Goal: Task Accomplishment & Management: Use online tool/utility

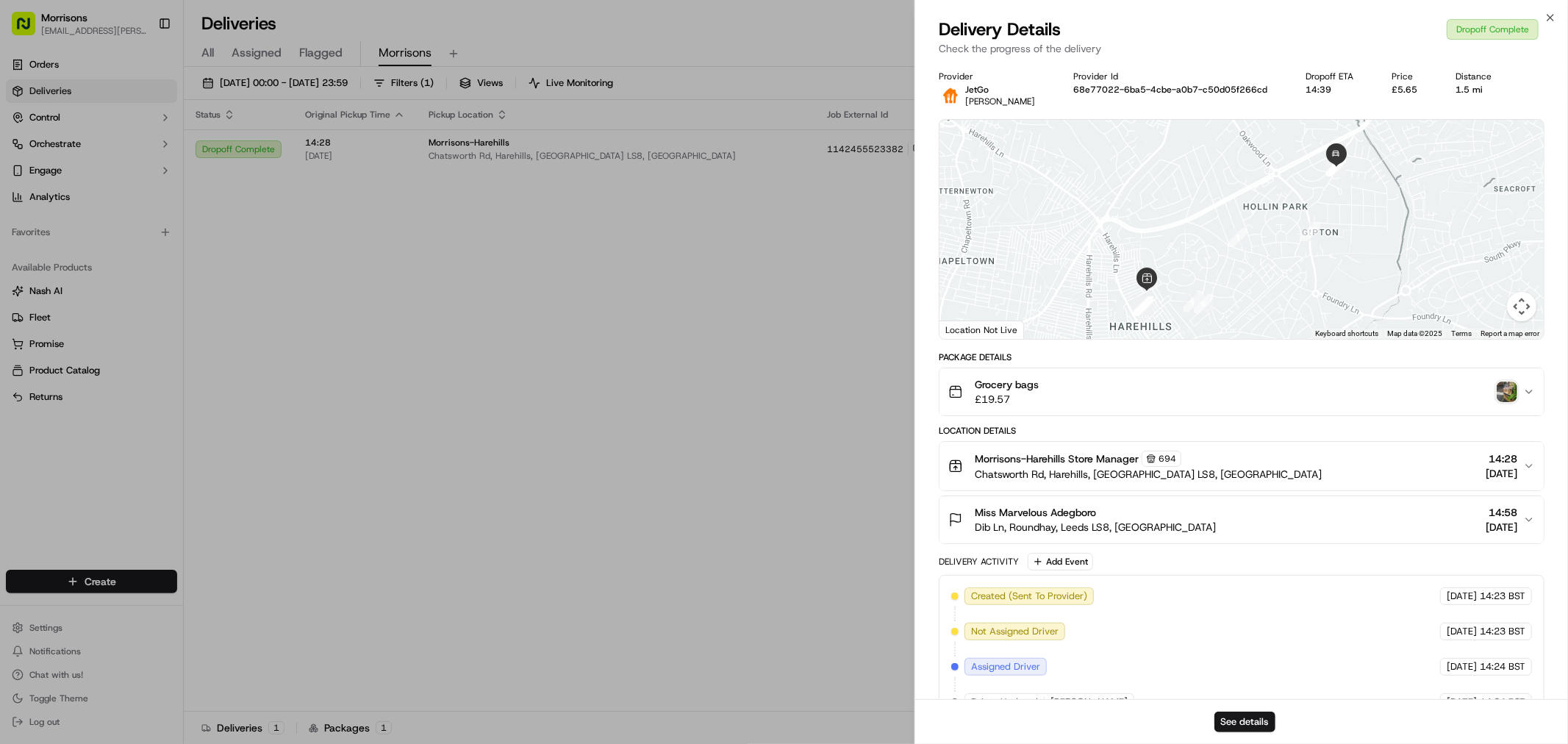
scroll to position [318, 0]
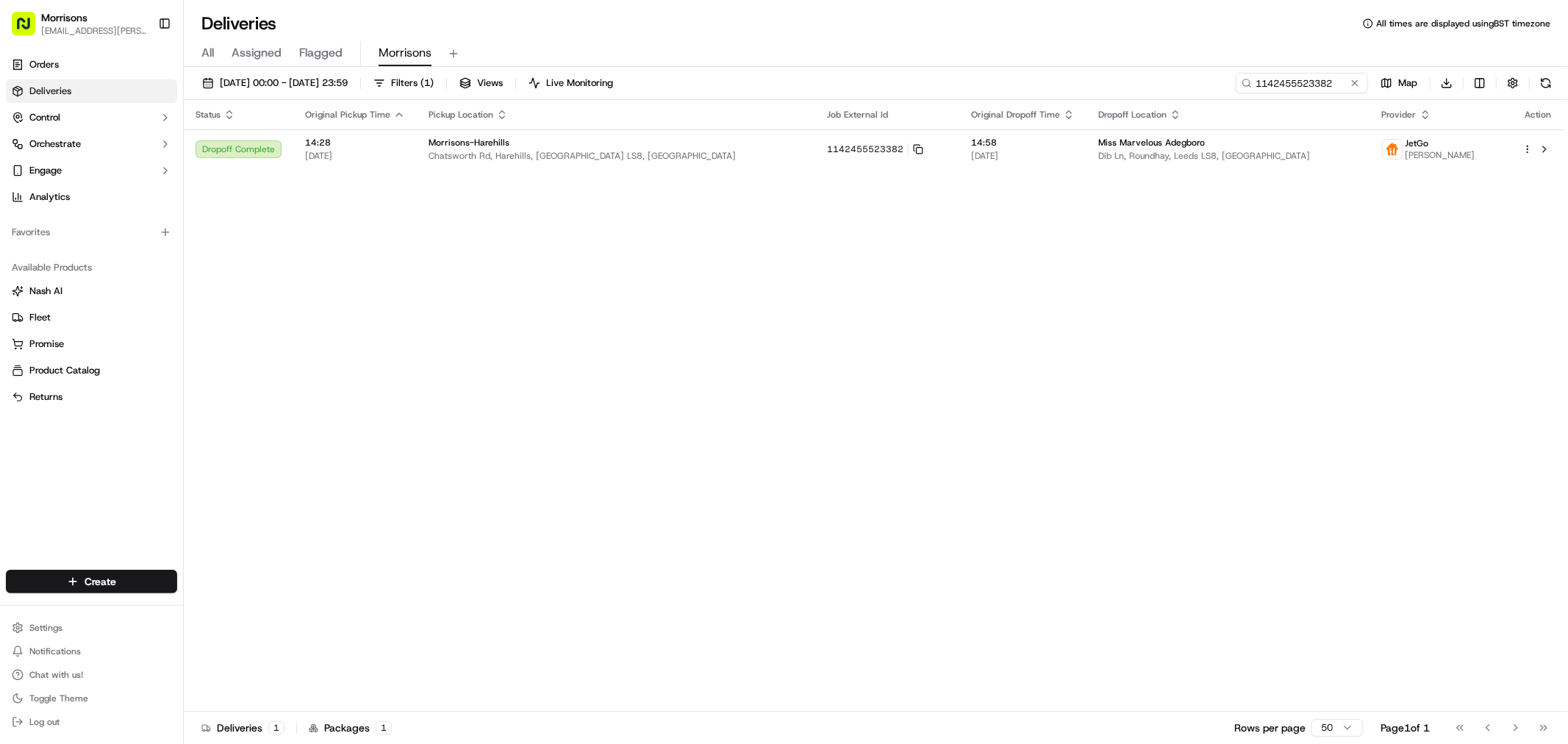
click at [214, 52] on div "All Assigned Flagged Morrisons" at bounding box center [876, 54] width 1385 height 25
click at [399, 50] on span "Morrisons" at bounding box center [405, 53] width 53 height 17
click at [1356, 81] on button at bounding box center [1355, 83] width 15 height 15
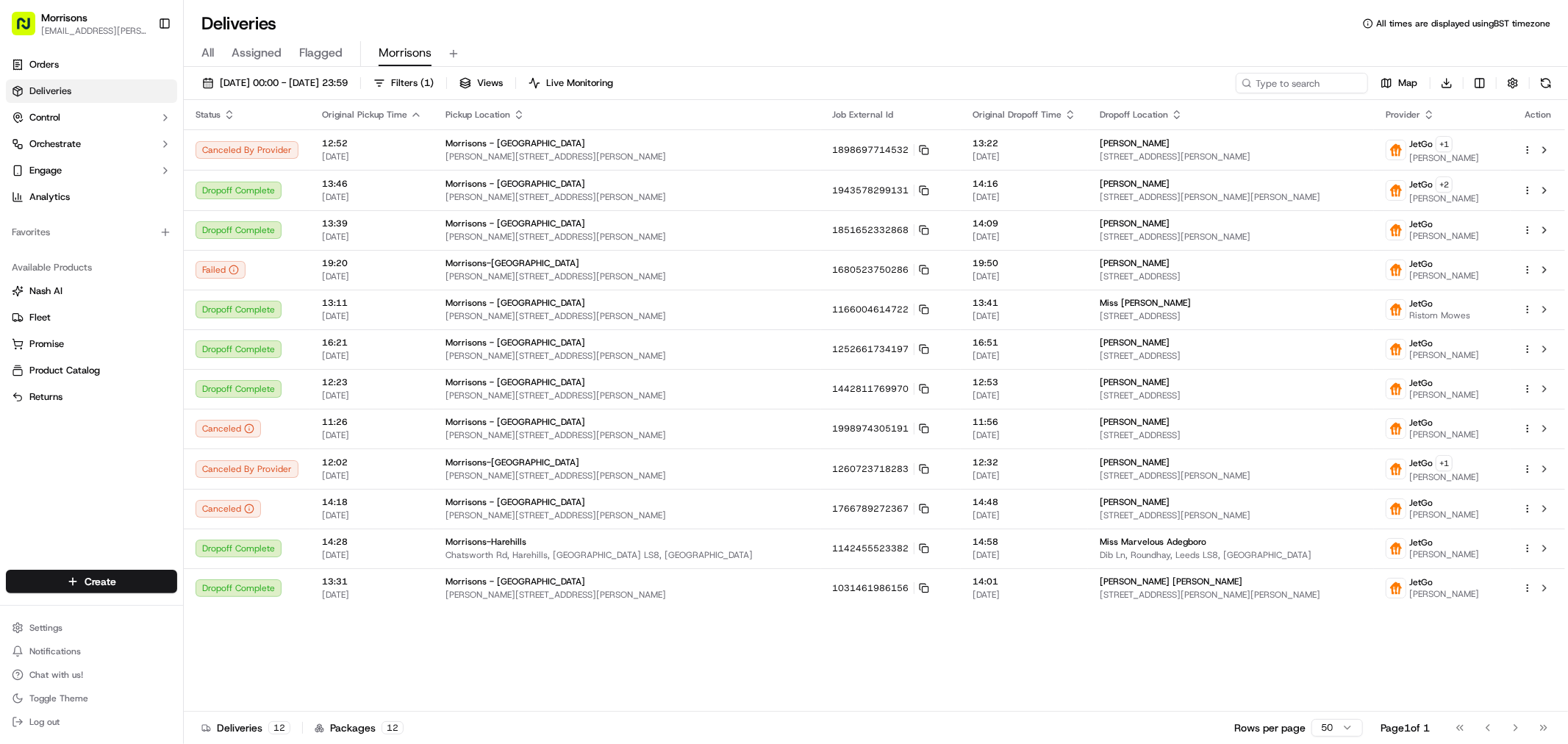
click at [514, 116] on icon "button" at bounding box center [518, 114] width 12 height 12
click at [483, 135] on button "Pickup Location Address (A-Z)" at bounding box center [512, 133] width 147 height 17
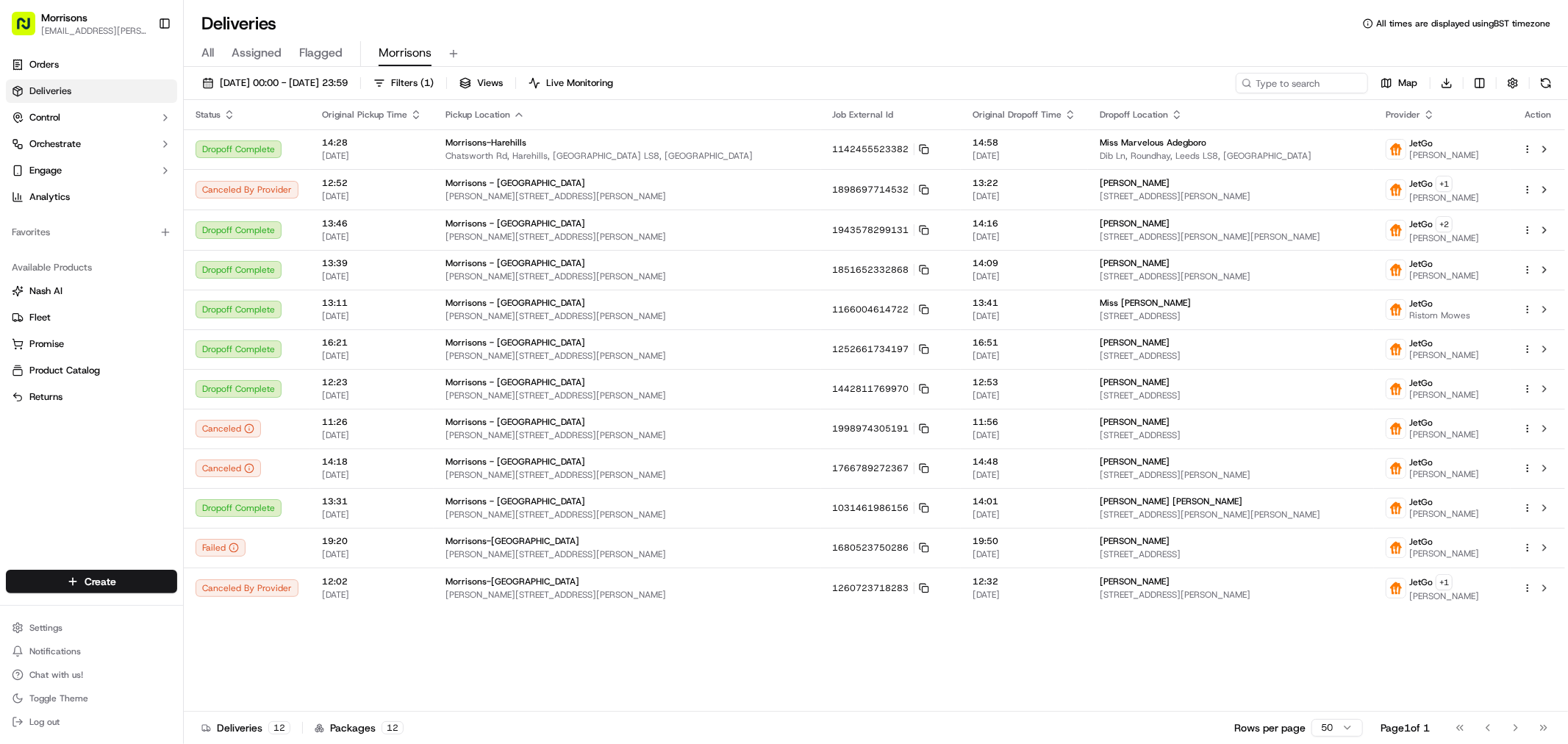
click at [1104, 627] on div "Status Original Pickup Time Pickup Location Job External Id Original Dropoff Ti…" at bounding box center [875, 406] width 1381 height 612
click at [1335, 732] on html "Morrisons [EMAIL_ADDRESS][PERSON_NAME][DOMAIN_NAME] Toggle Sidebar Orders Deliv…" at bounding box center [784, 372] width 1568 height 744
click at [1546, 588] on button at bounding box center [1545, 588] width 17 height 17
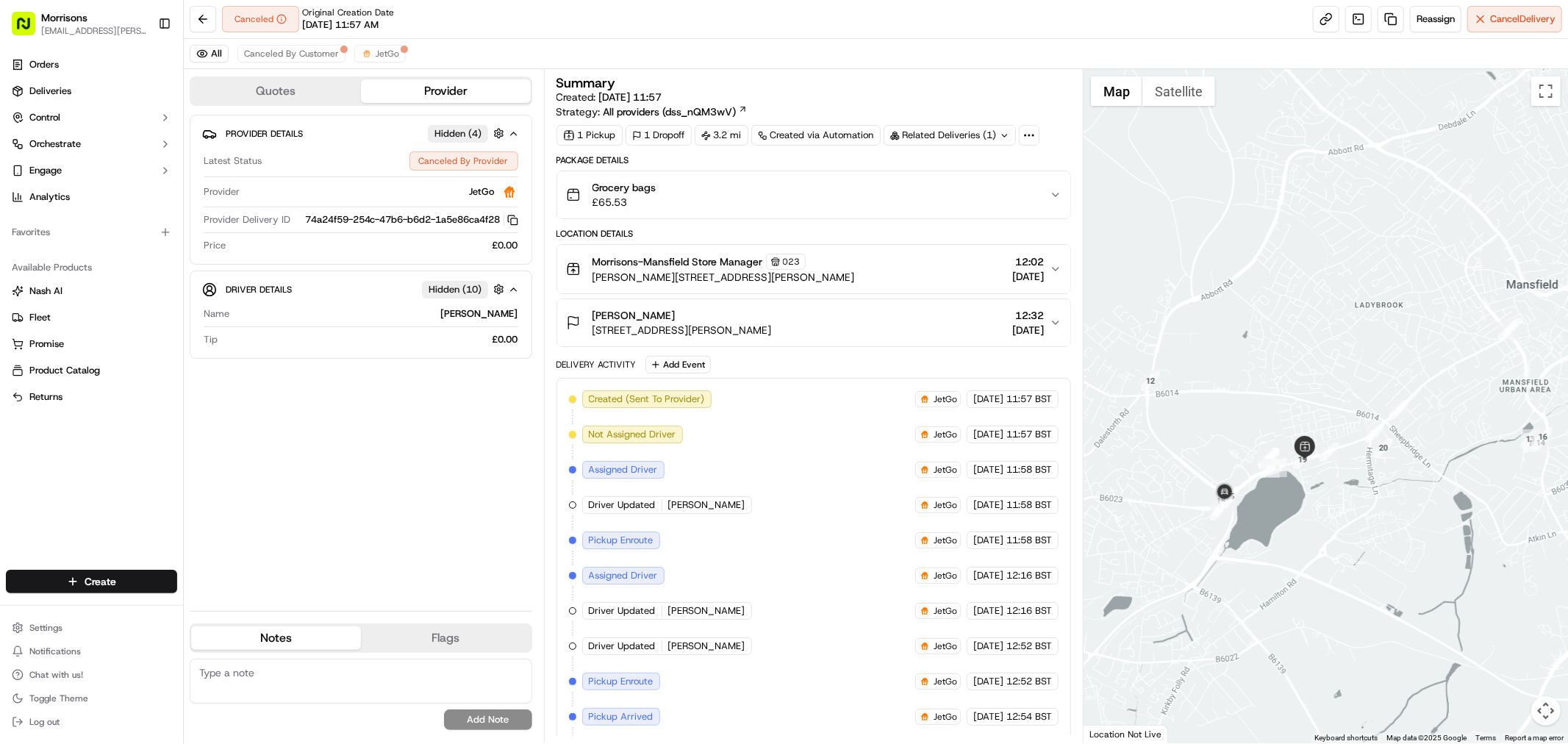
drag, startPoint x: 1228, startPoint y: 515, endPoint x: 1254, endPoint y: 438, distance: 81.3
click at [1336, 494] on div at bounding box center [1326, 406] width 484 height 674
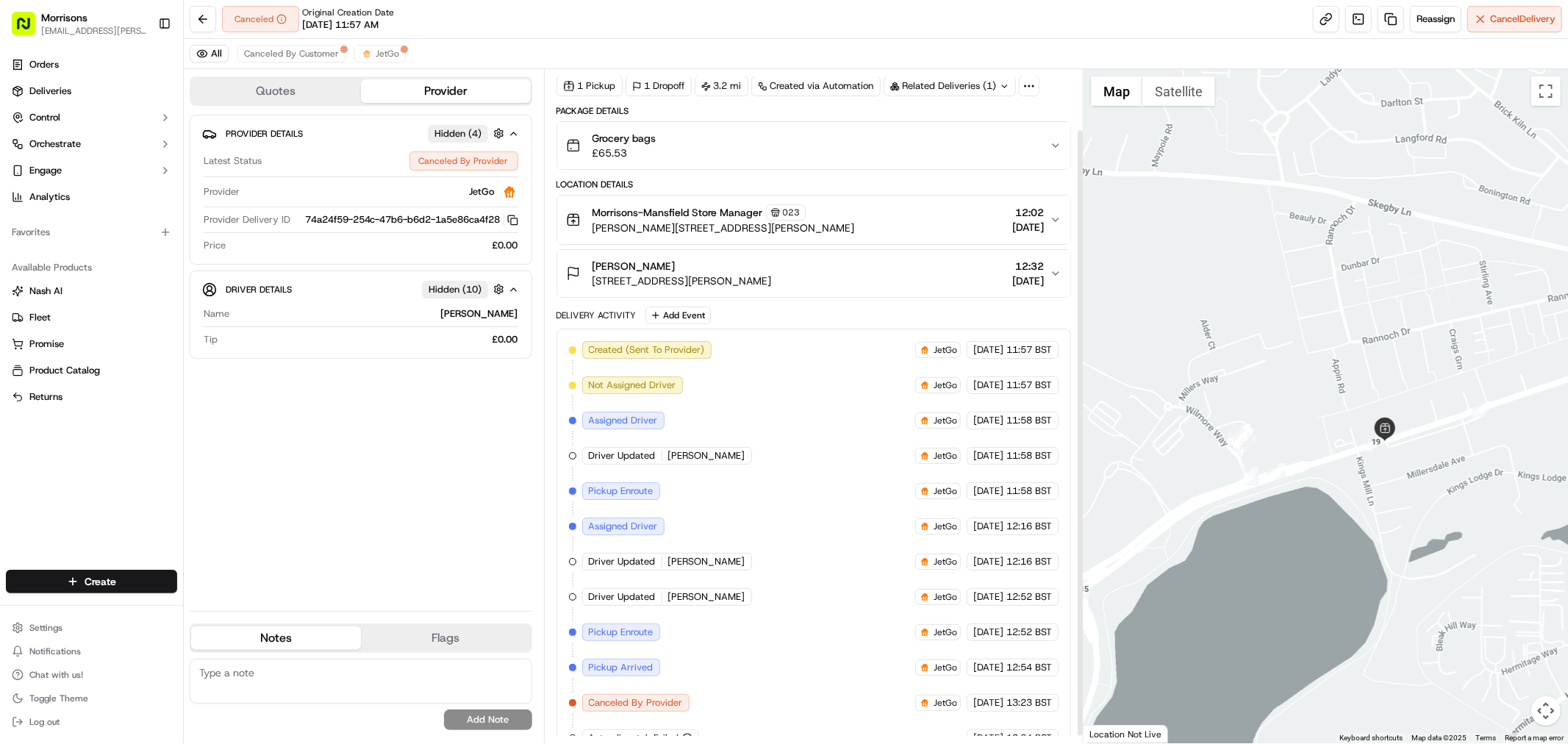
scroll to position [75, 0]
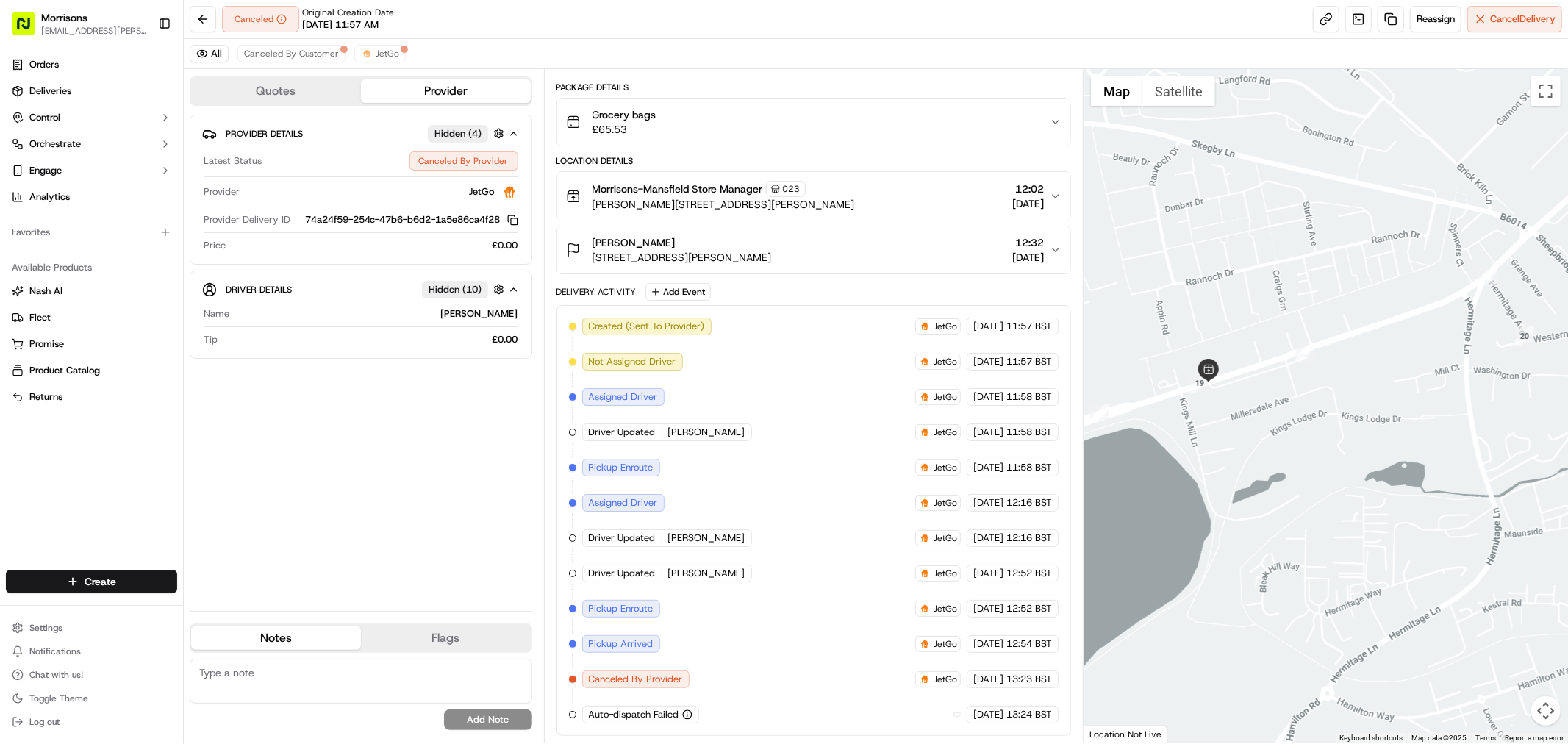
drag, startPoint x: 1327, startPoint y: 431, endPoint x: 1149, endPoint y: 372, distance: 187.5
click at [1149, 372] on div at bounding box center [1326, 406] width 484 height 674
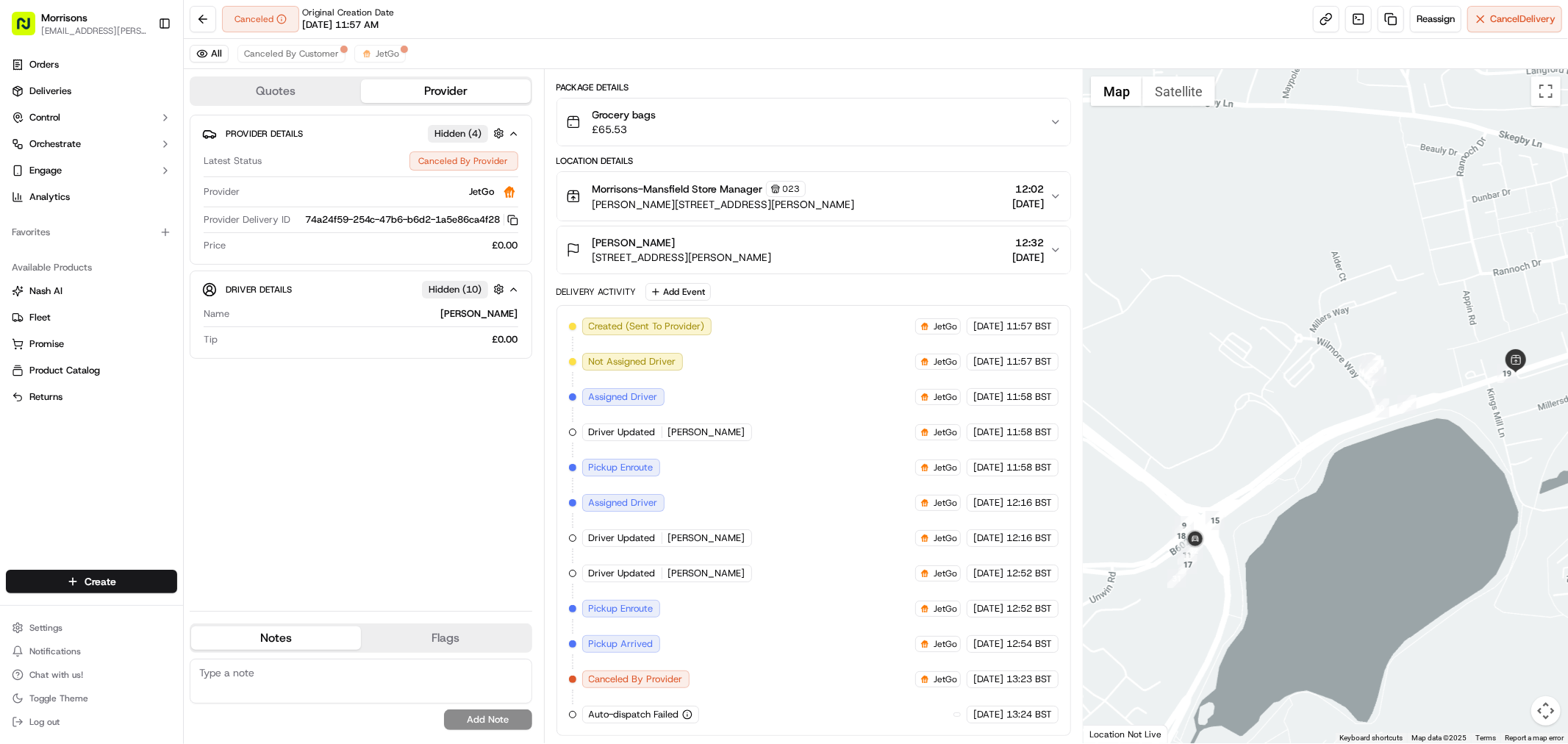
drag, startPoint x: 1207, startPoint y: 451, endPoint x: 1489, endPoint y: 430, distance: 282.8
click at [1489, 430] on div at bounding box center [1326, 406] width 484 height 674
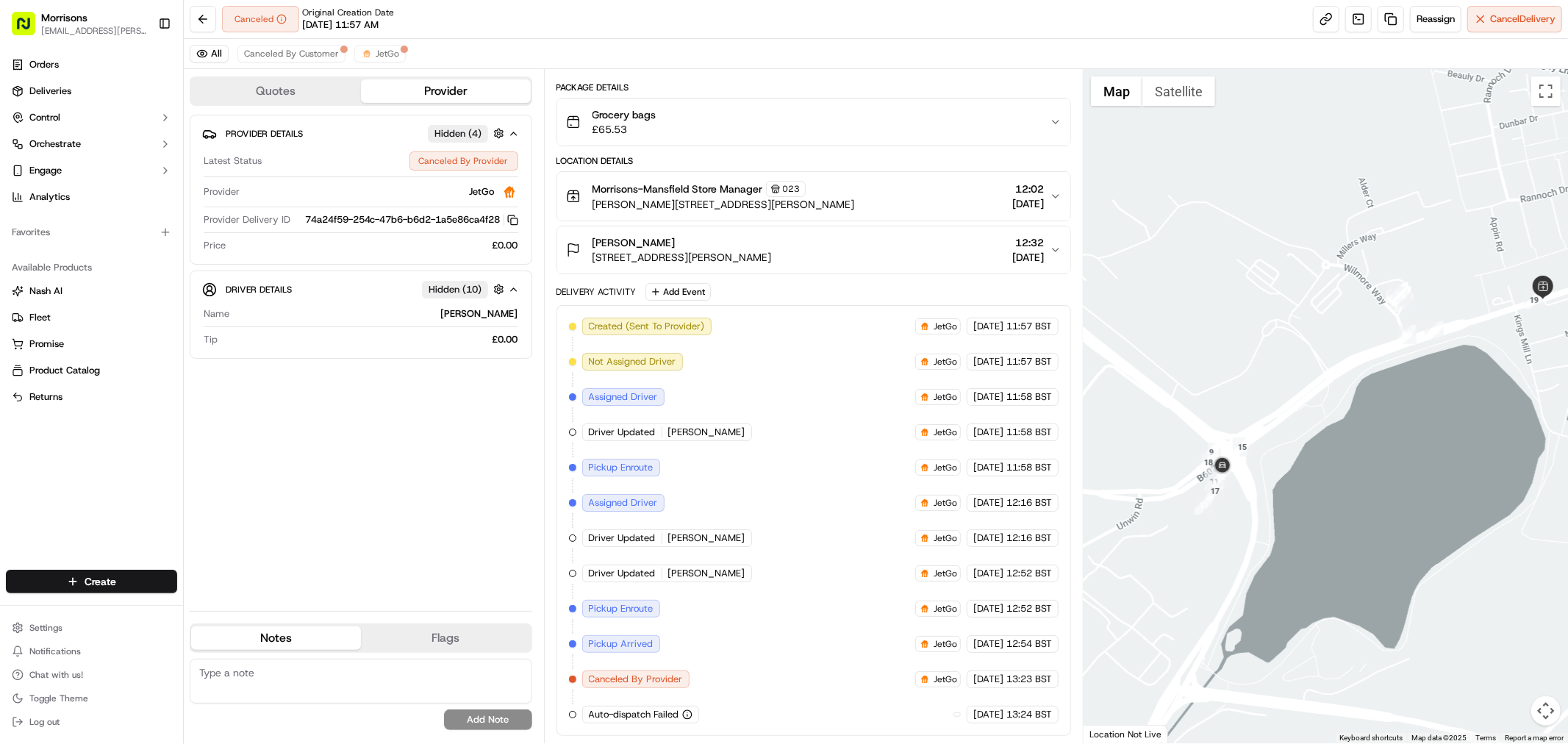
drag, startPoint x: 1177, startPoint y: 657, endPoint x: 1218, endPoint y: 573, distance: 93.5
click at [1218, 576] on div at bounding box center [1326, 406] width 484 height 674
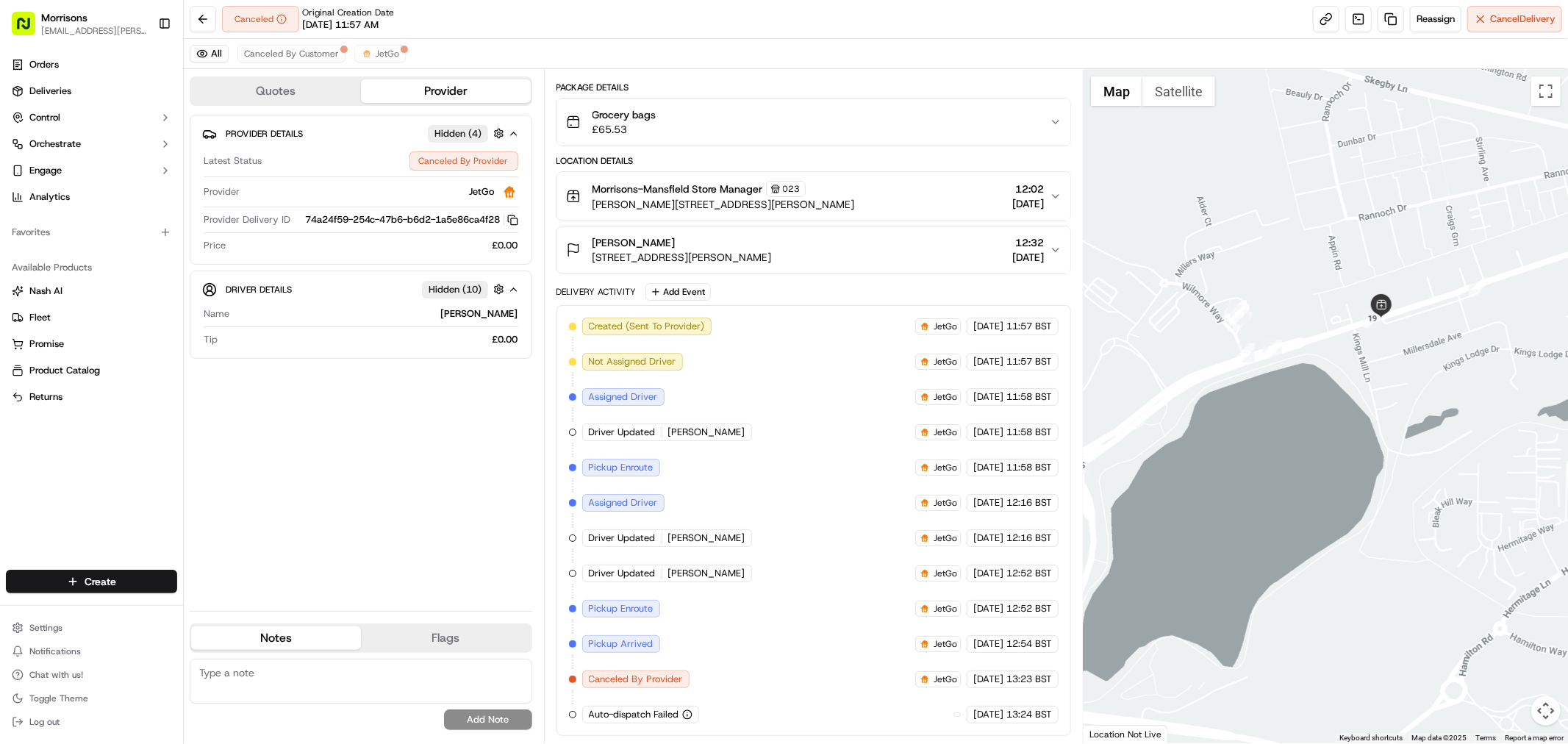
drag, startPoint x: 1410, startPoint y: 467, endPoint x: 1217, endPoint y: 525, distance: 201.5
click at [1217, 525] on div at bounding box center [1326, 406] width 484 height 674
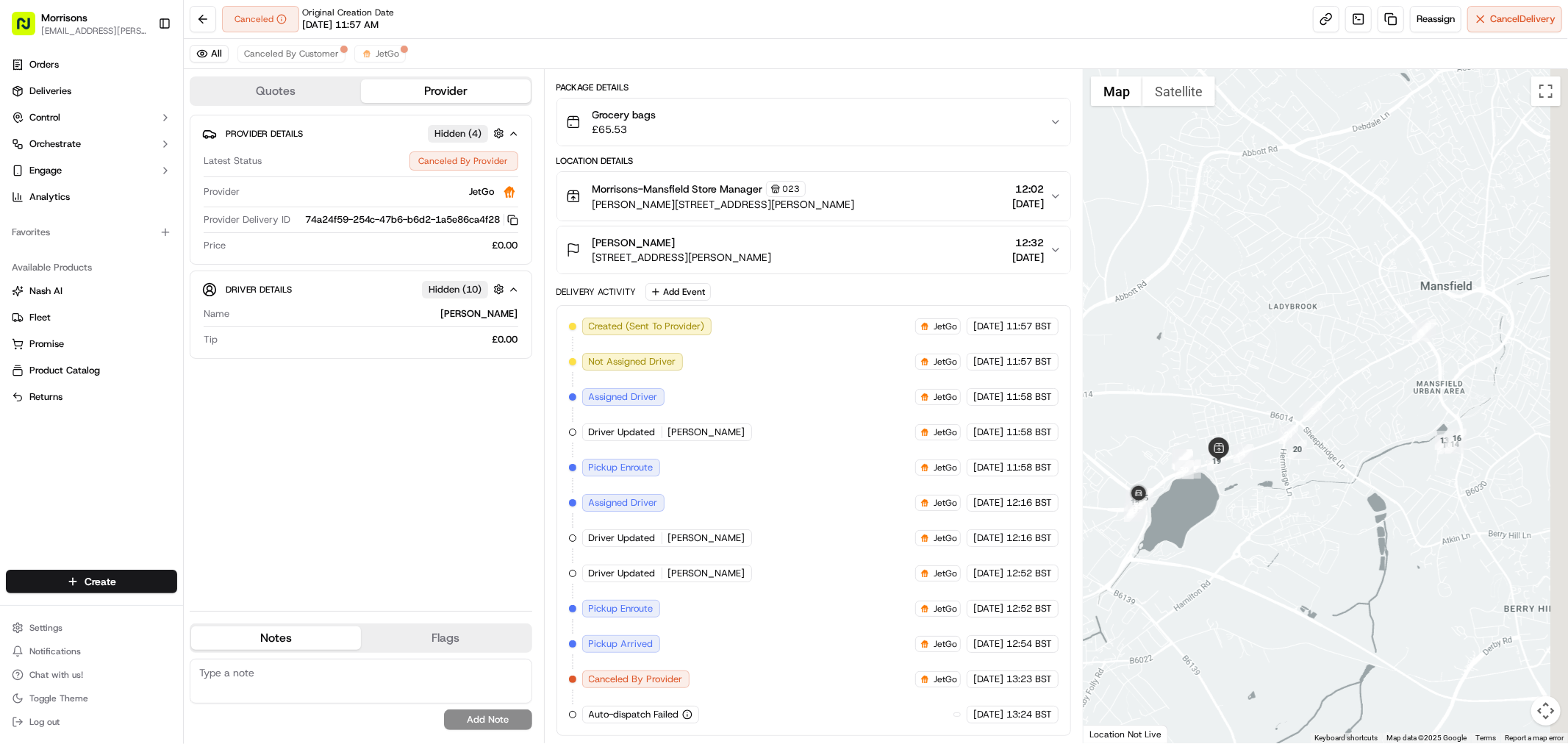
drag, startPoint x: 1416, startPoint y: 430, endPoint x: 1219, endPoint y: 494, distance: 207.1
click at [1219, 494] on div at bounding box center [1326, 406] width 484 height 674
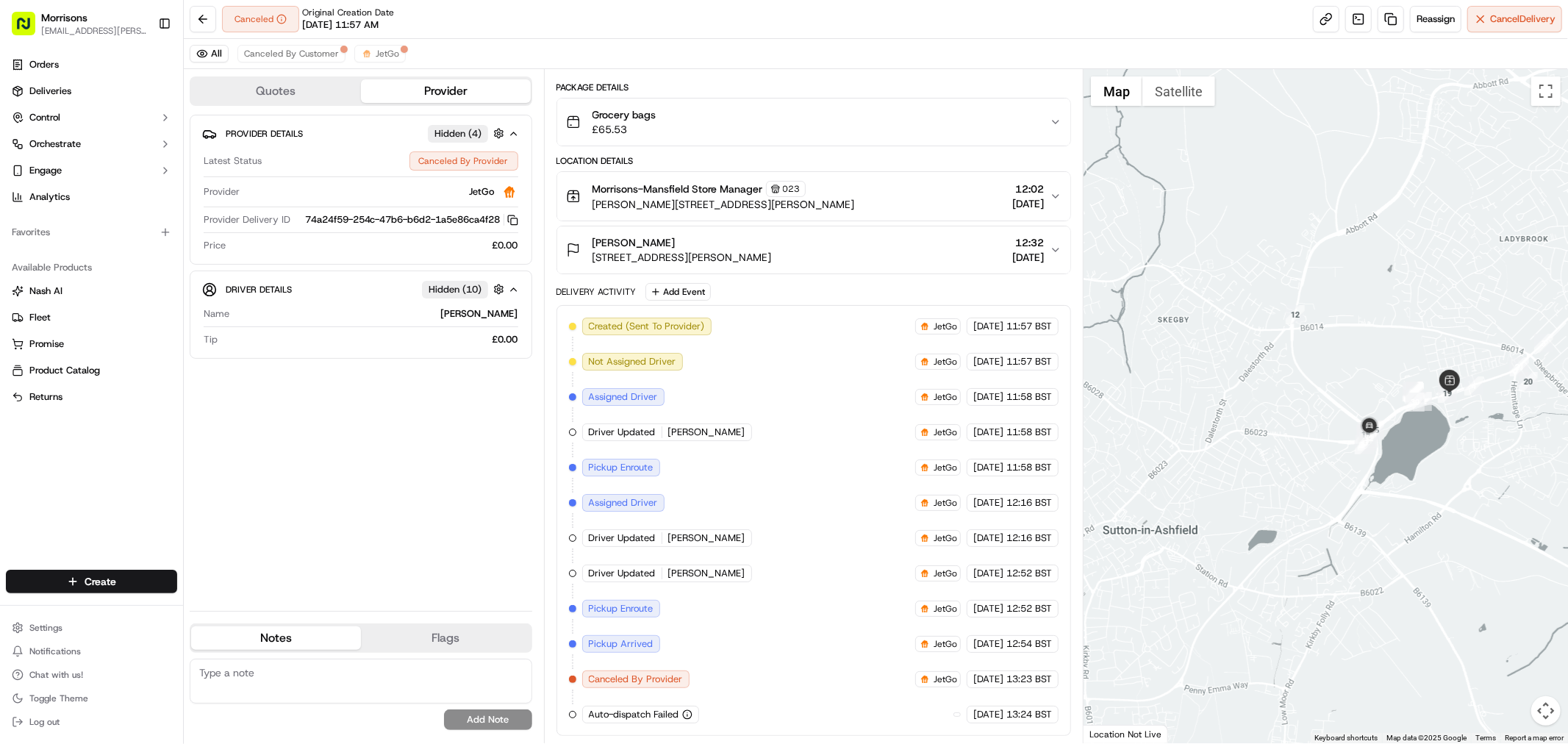
drag, startPoint x: 1201, startPoint y: 418, endPoint x: 1443, endPoint y: 349, distance: 251.6
click at [1443, 349] on div at bounding box center [1326, 406] width 484 height 674
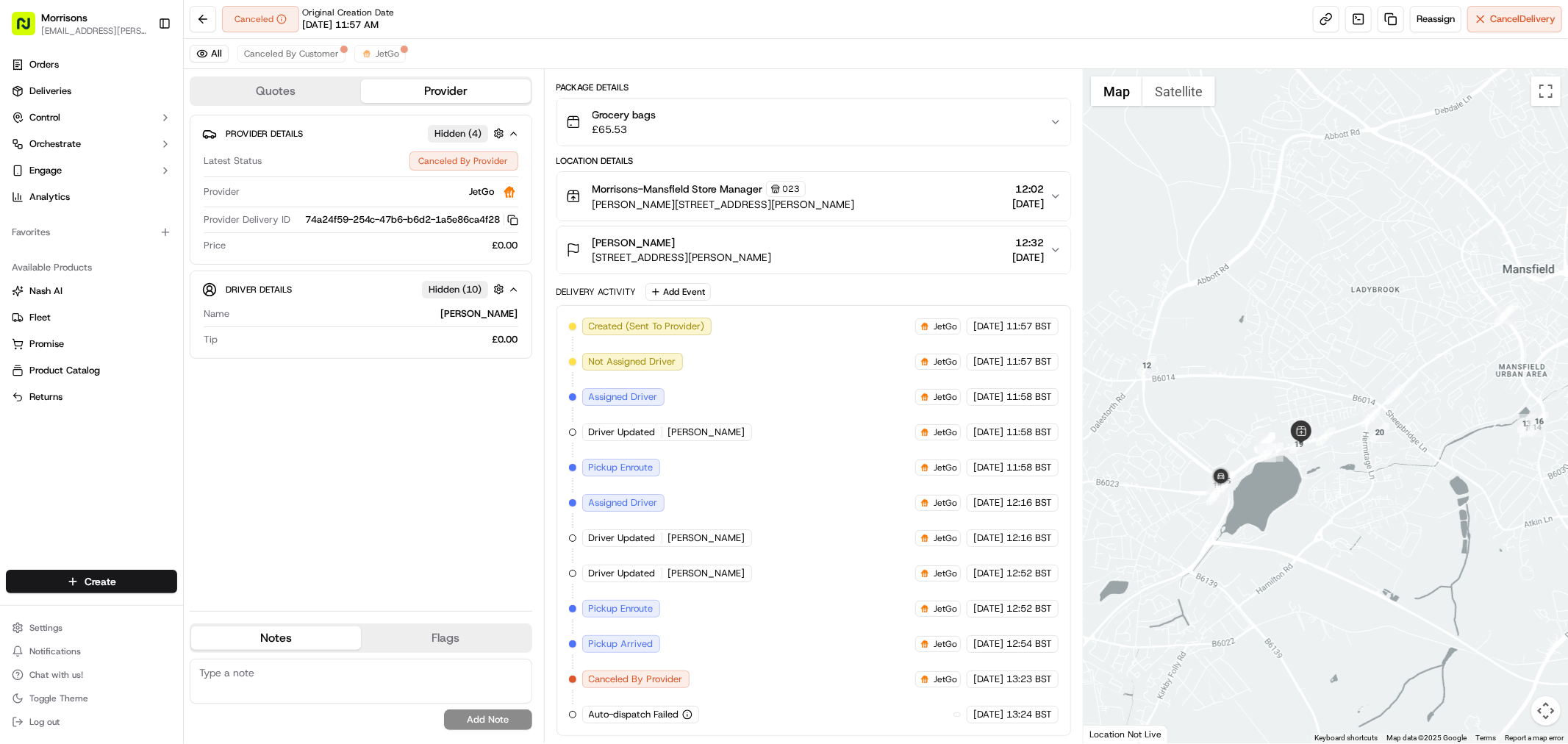
drag, startPoint x: 1458, startPoint y: 459, endPoint x: 1299, endPoint y: 512, distance: 167.6
click at [1299, 512] on div at bounding box center [1326, 406] width 484 height 674
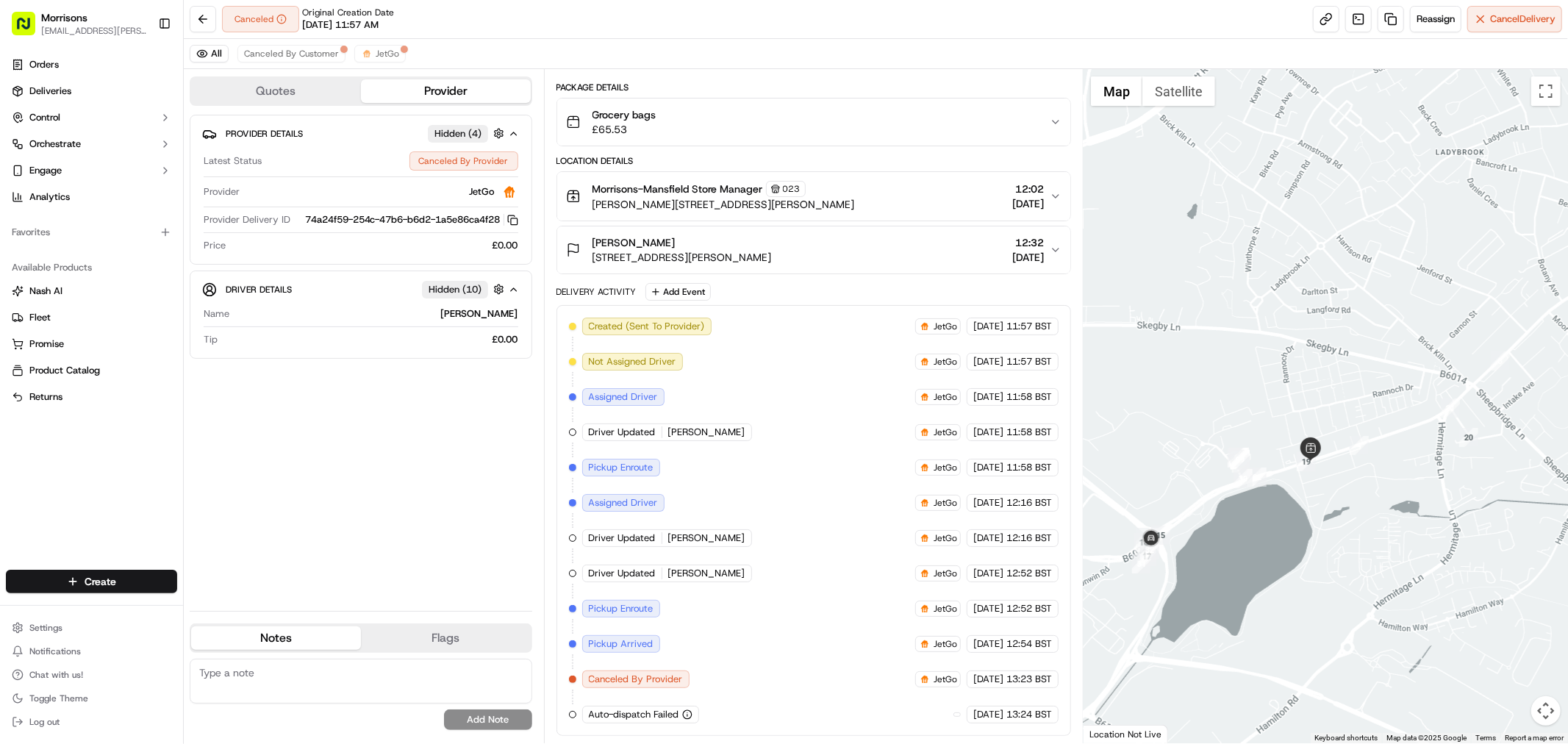
drag, startPoint x: 1304, startPoint y: 562, endPoint x: 1266, endPoint y: 571, distance: 39.1
click at [1266, 573] on div at bounding box center [1326, 406] width 484 height 674
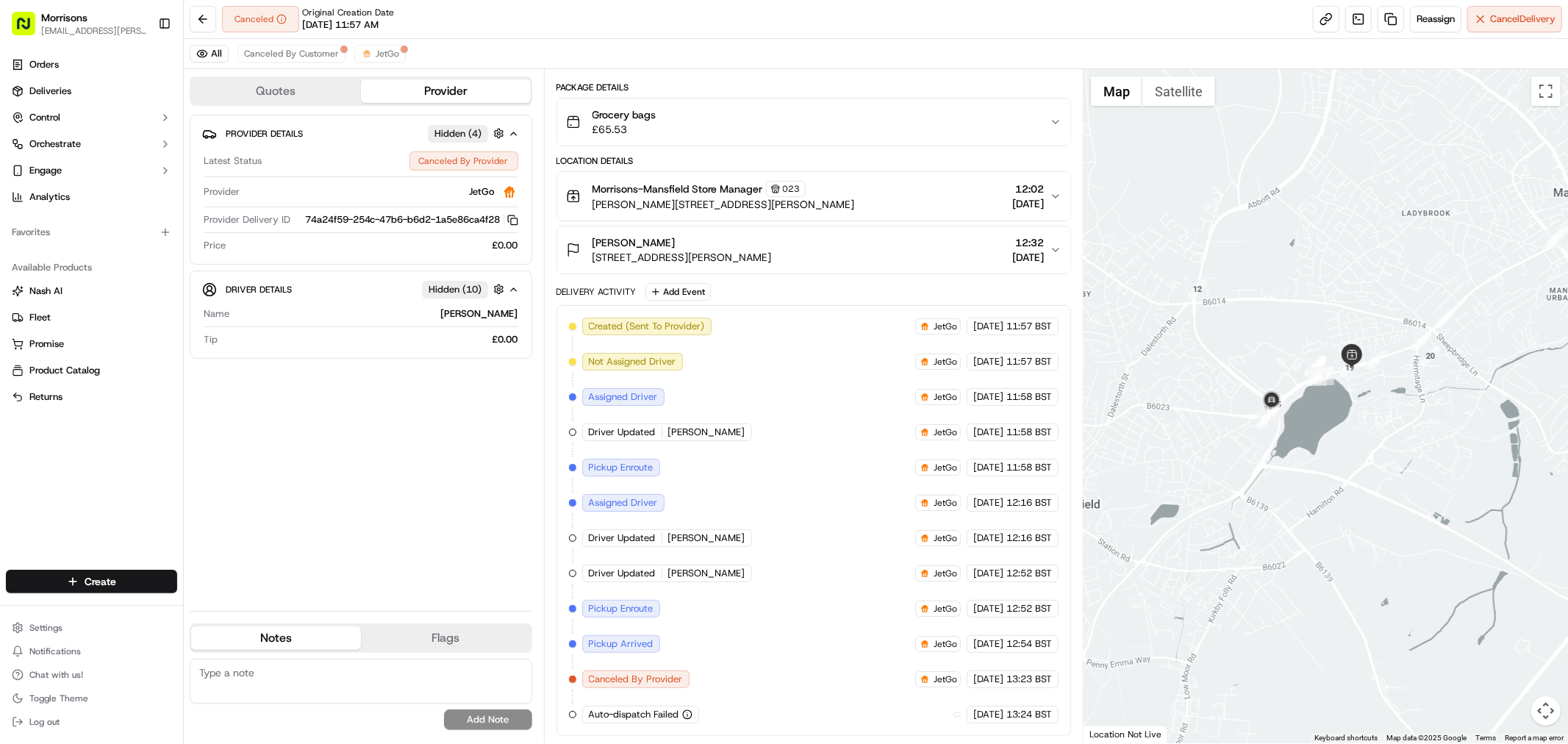
click at [758, 250] on span "[STREET_ADDRESS][PERSON_NAME]" at bounding box center [682, 257] width 179 height 15
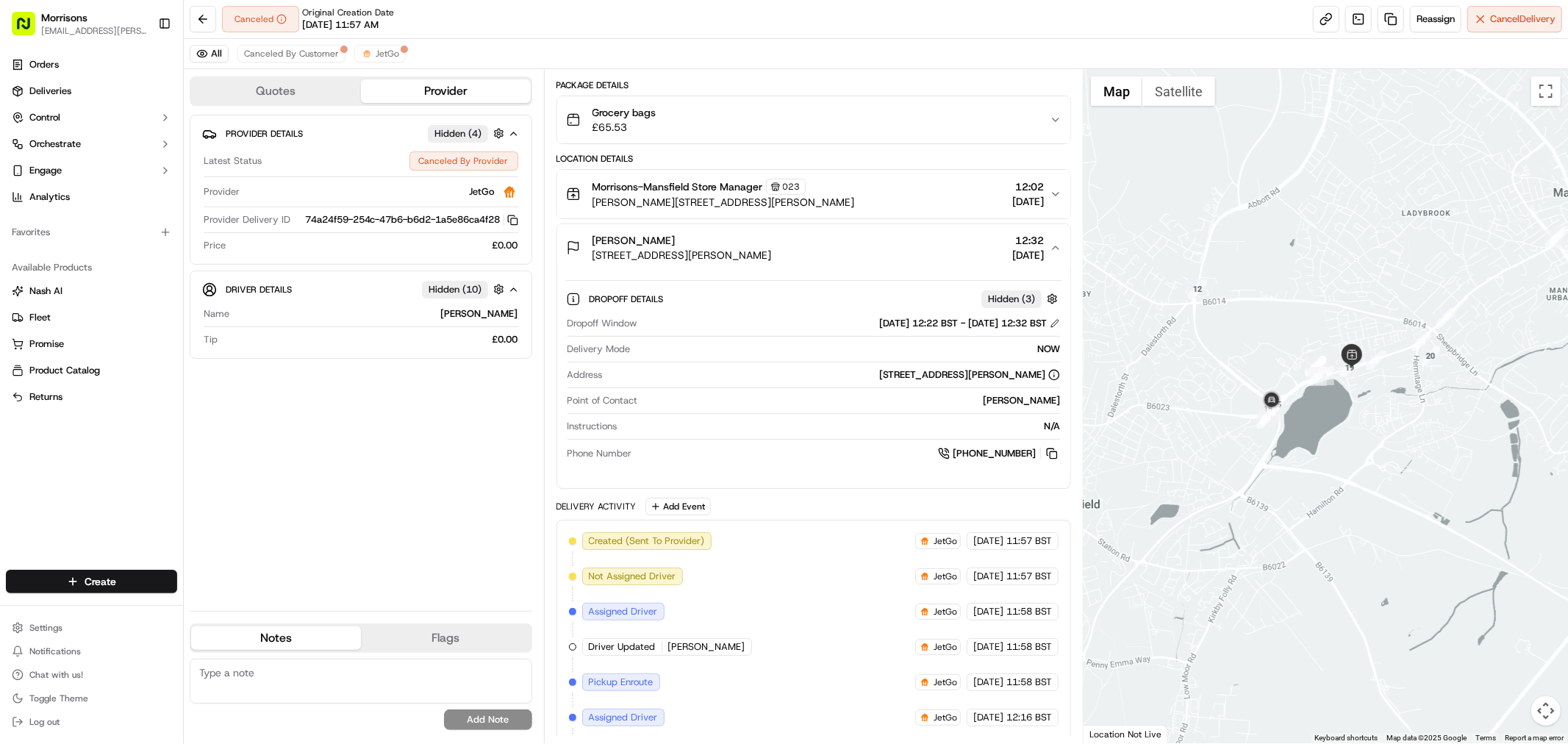
click at [976, 197] on div "Morrisons-Mansfield Store Manager 023 Sutton Rd, Mansfield, England NG18 5HL, G…" at bounding box center [807, 194] width 483 height 31
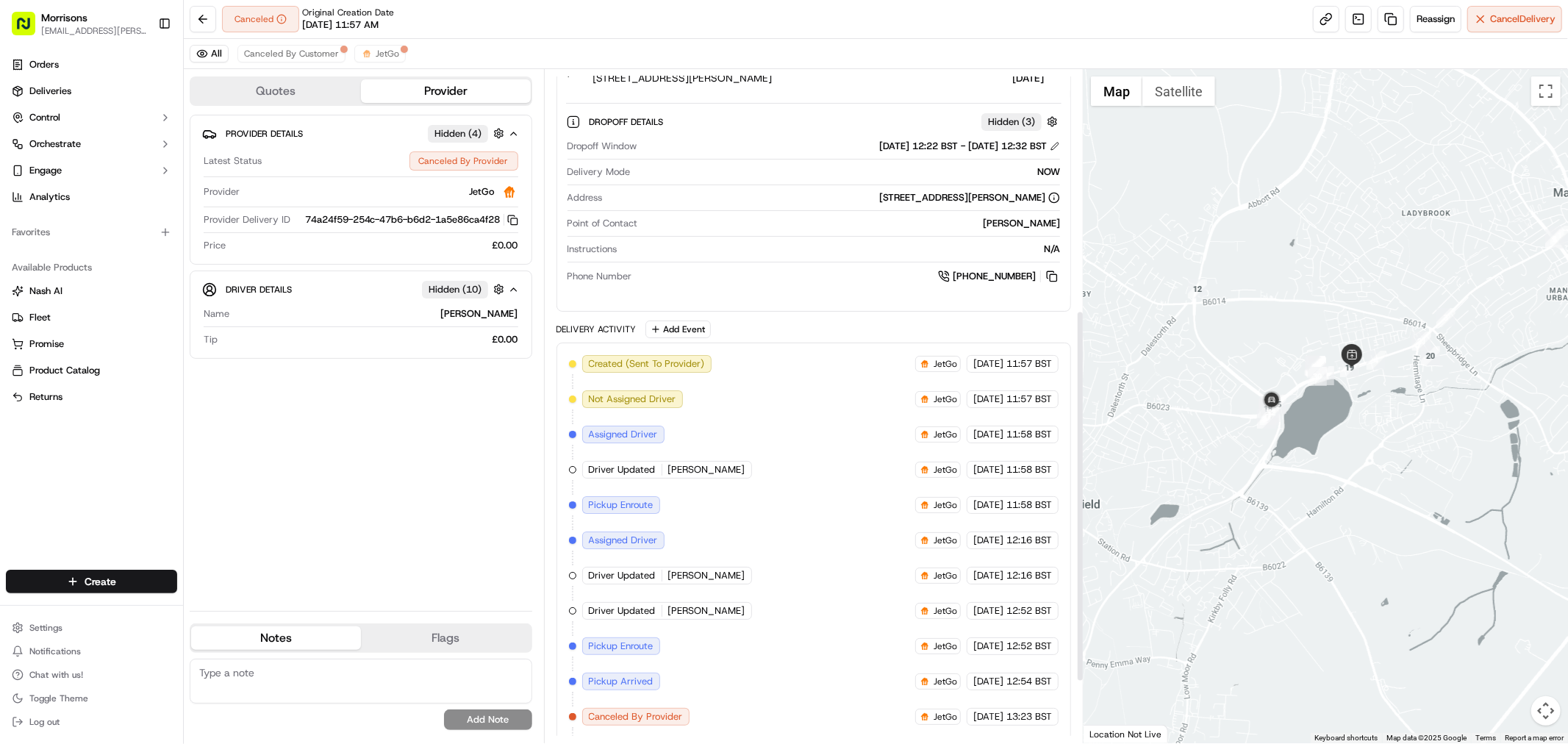
scroll to position [548, 0]
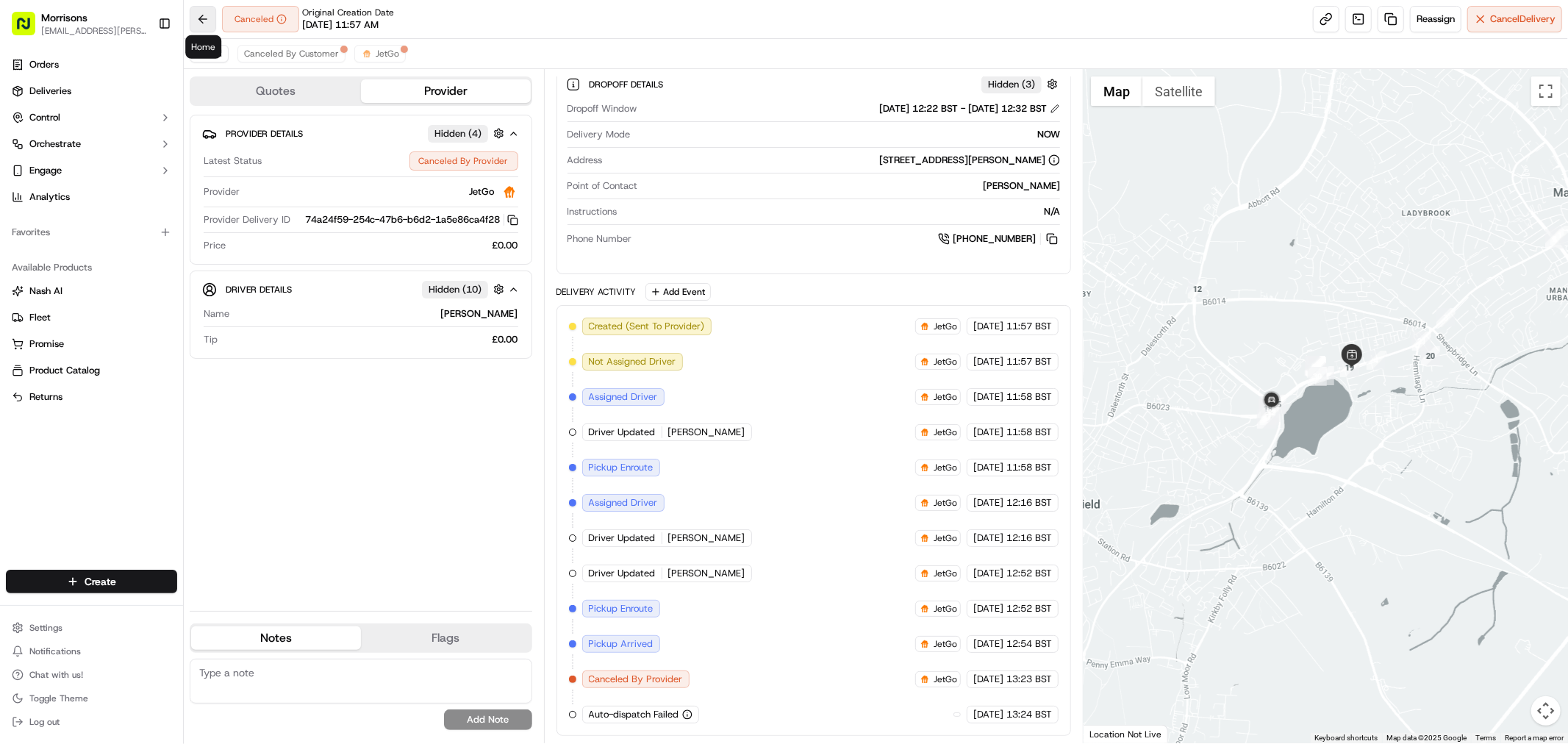
click at [201, 20] on button at bounding box center [202, 18] width 26 height 26
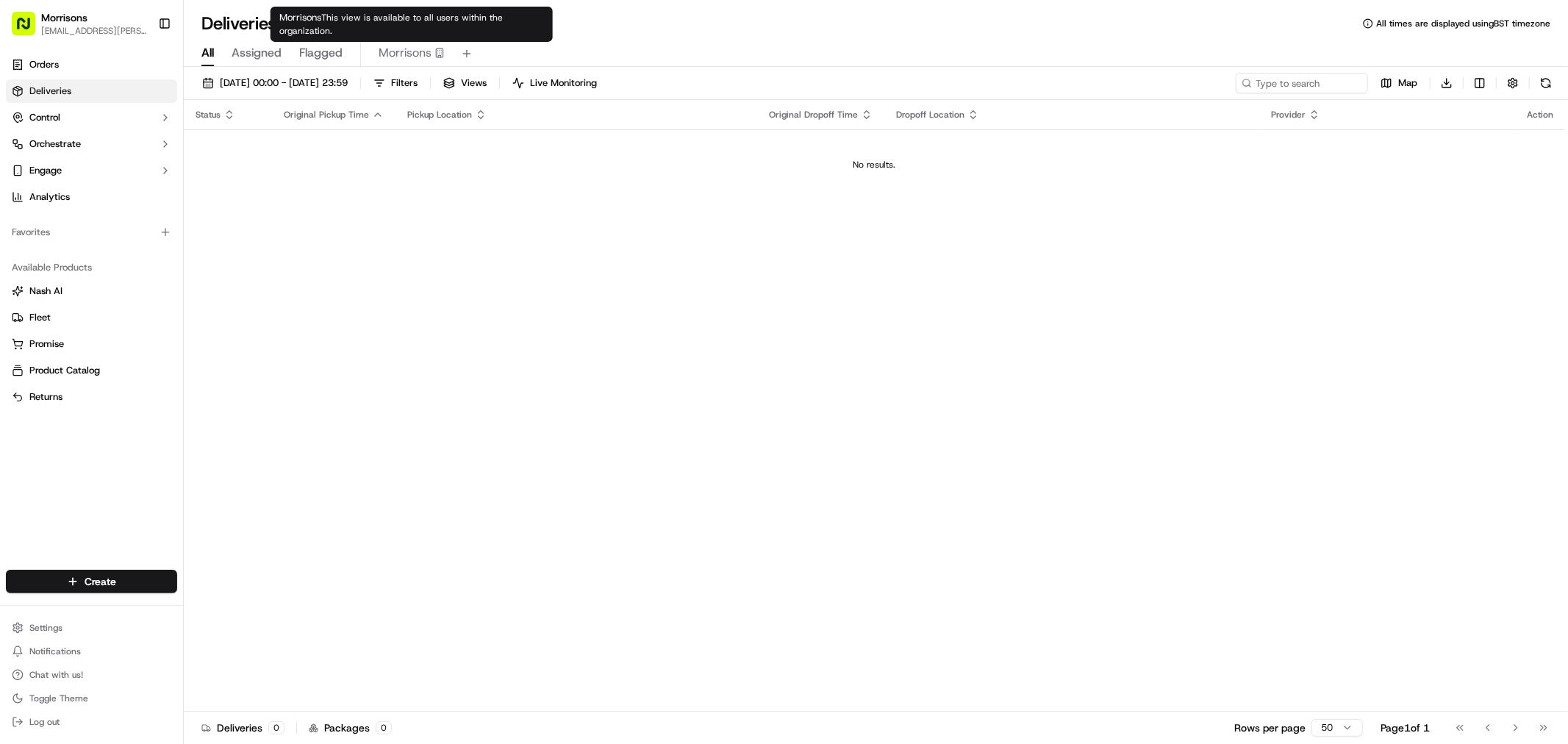
click at [418, 49] on span "Morrisons" at bounding box center [405, 53] width 53 height 17
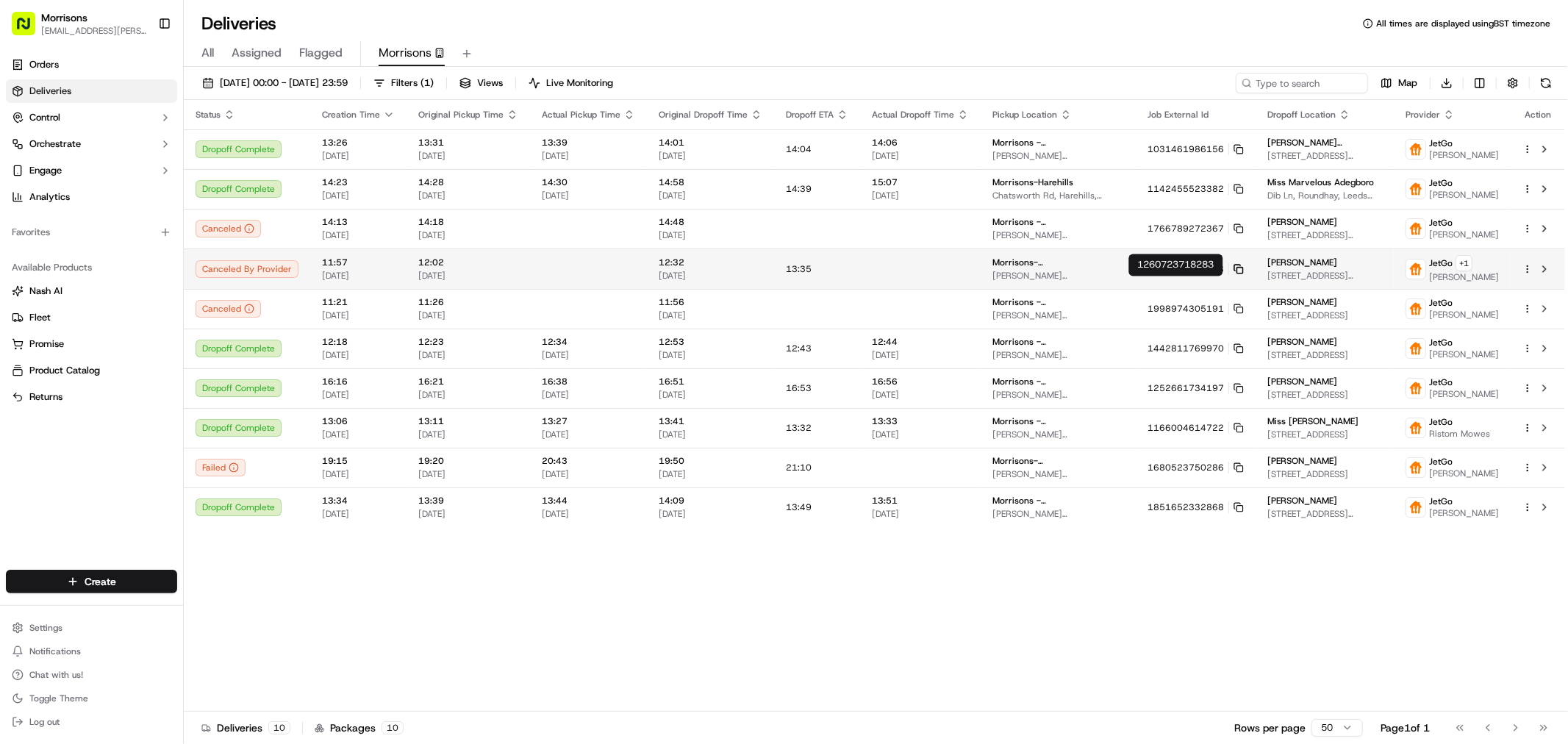
click at [1238, 273] on rect at bounding box center [1240, 269] width 6 height 6
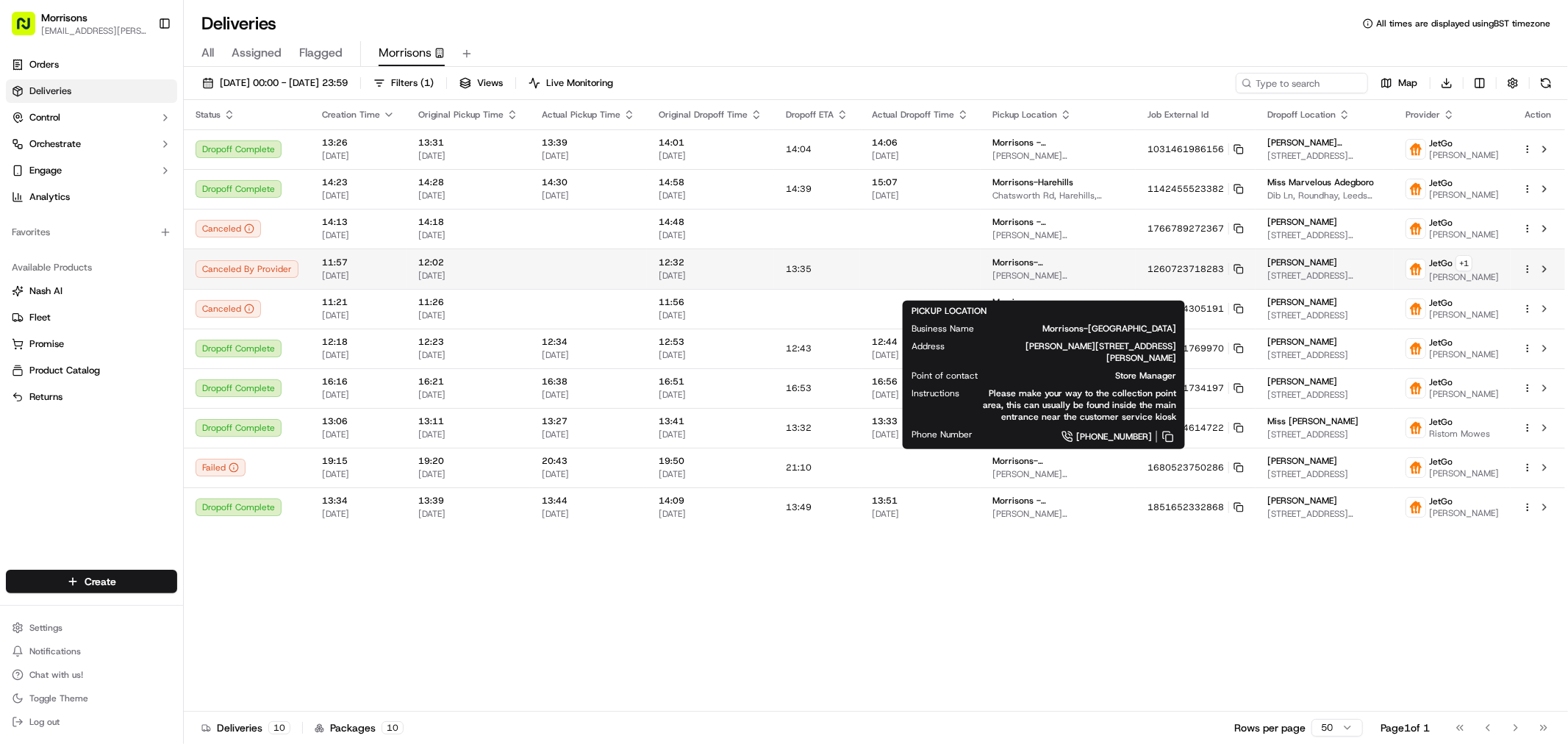
click at [1027, 282] on span "[PERSON_NAME][STREET_ADDRESS][PERSON_NAME]" at bounding box center [1058, 276] width 132 height 12
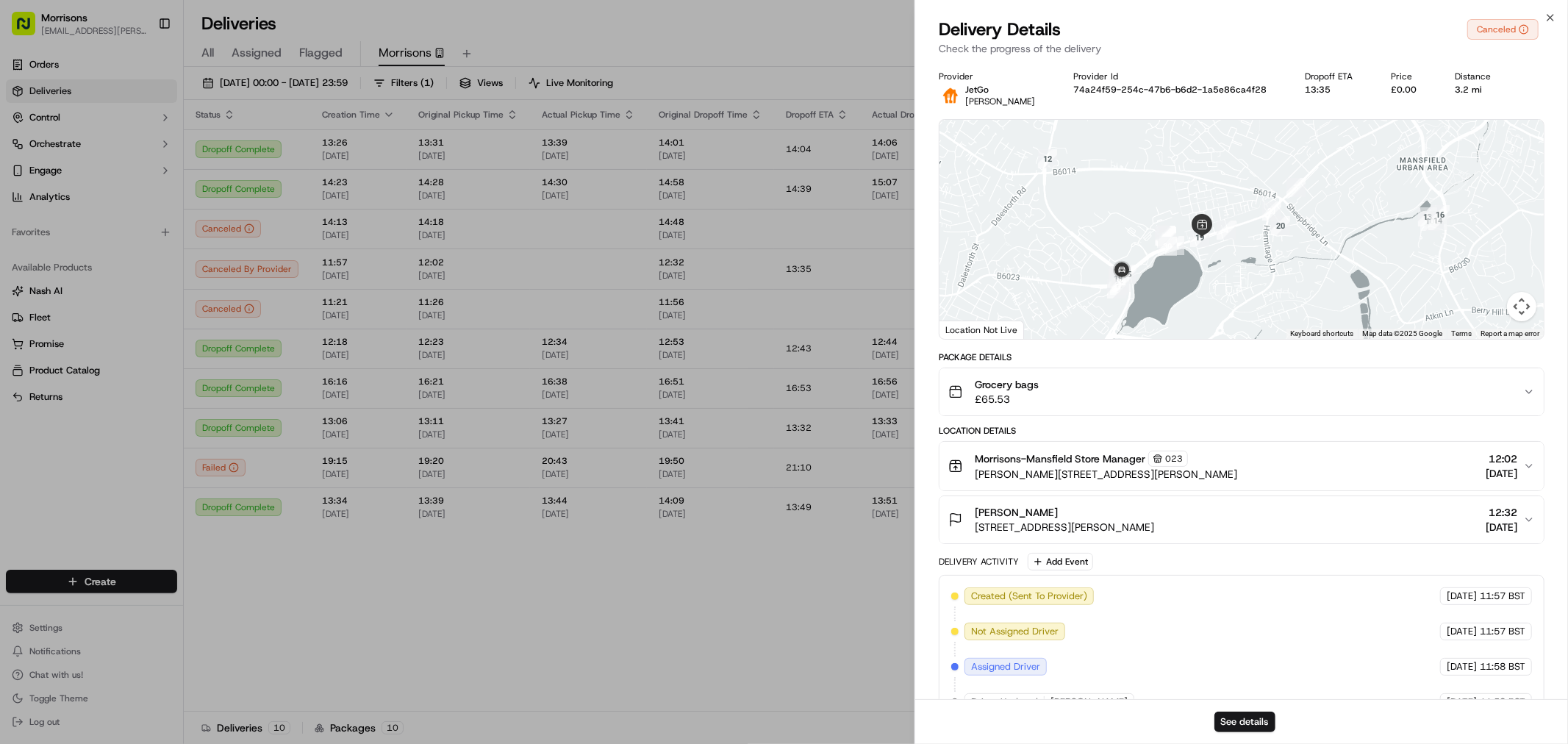
drag, startPoint x: 1130, startPoint y: 247, endPoint x: 1240, endPoint y: 245, distance: 110.0
click at [1240, 245] on div at bounding box center [1242, 229] width 604 height 219
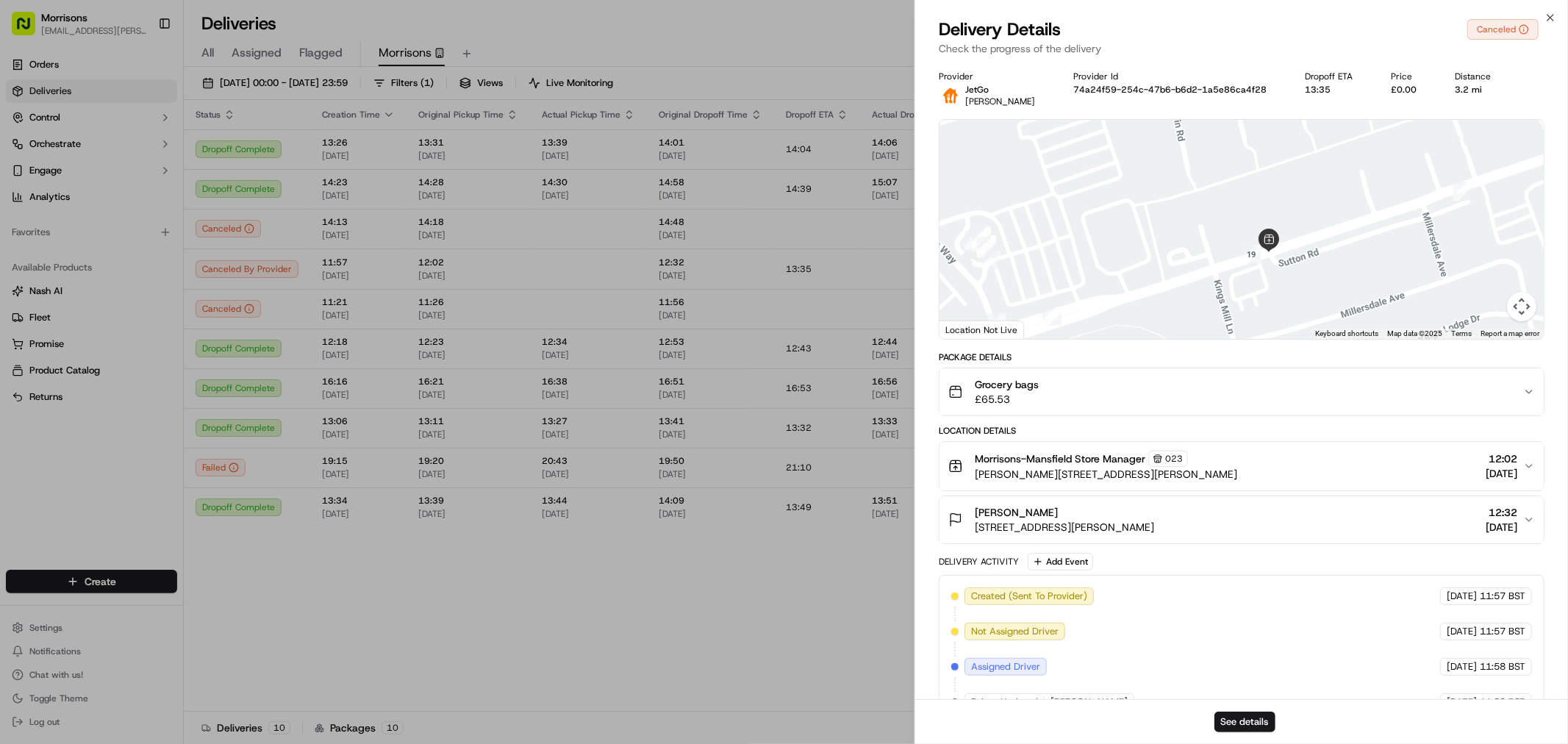
drag, startPoint x: 1078, startPoint y: 203, endPoint x: 1201, endPoint y: 145, distance: 136.0
click at [1200, 145] on div at bounding box center [1242, 229] width 604 height 219
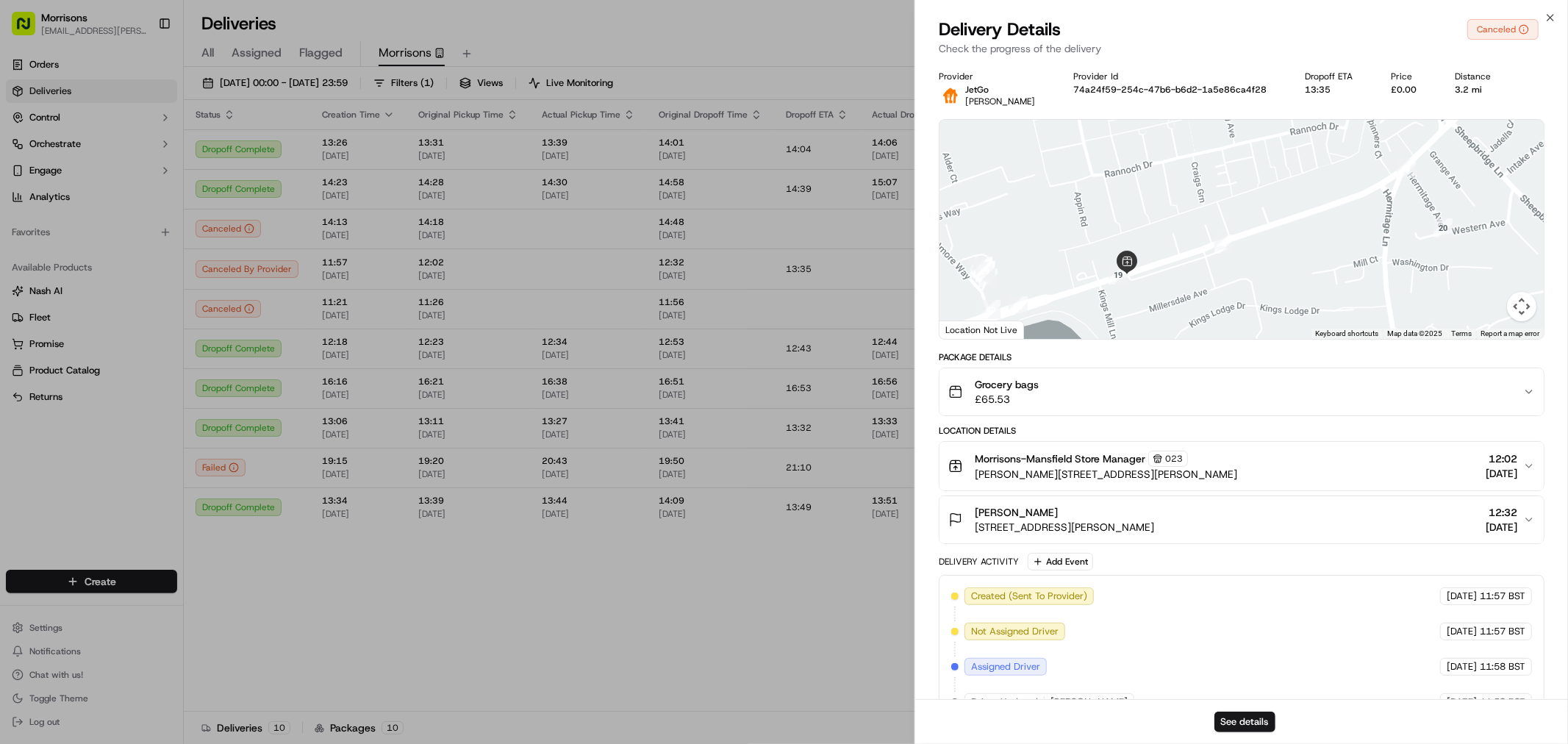
drag, startPoint x: 1285, startPoint y: 283, endPoint x: 1164, endPoint y: 338, distance: 132.9
click at [1164, 338] on div at bounding box center [1242, 229] width 604 height 219
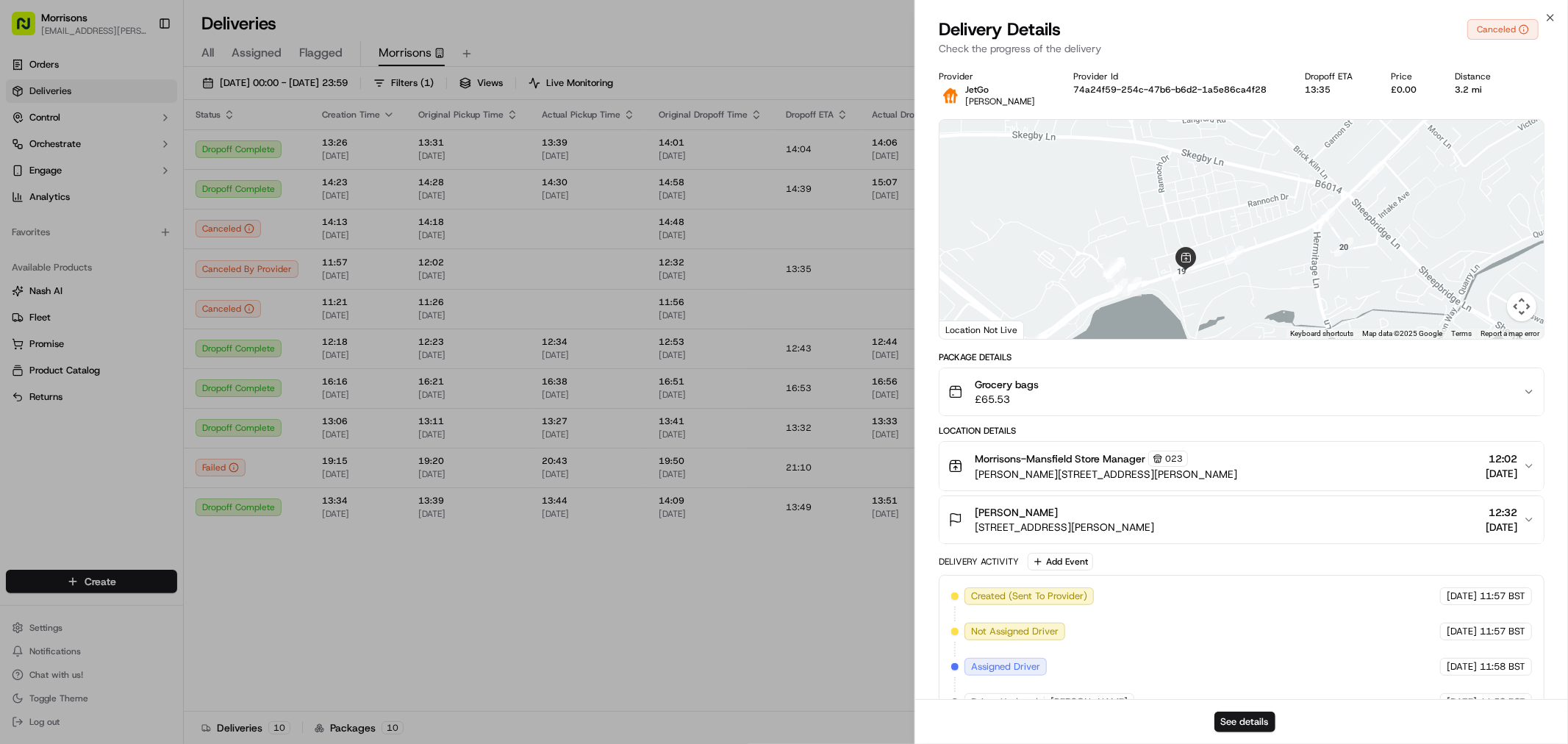
drag, startPoint x: 1143, startPoint y: 285, endPoint x: 1149, endPoint y: 268, distance: 18.0
click at [1149, 268] on div at bounding box center [1242, 229] width 604 height 219
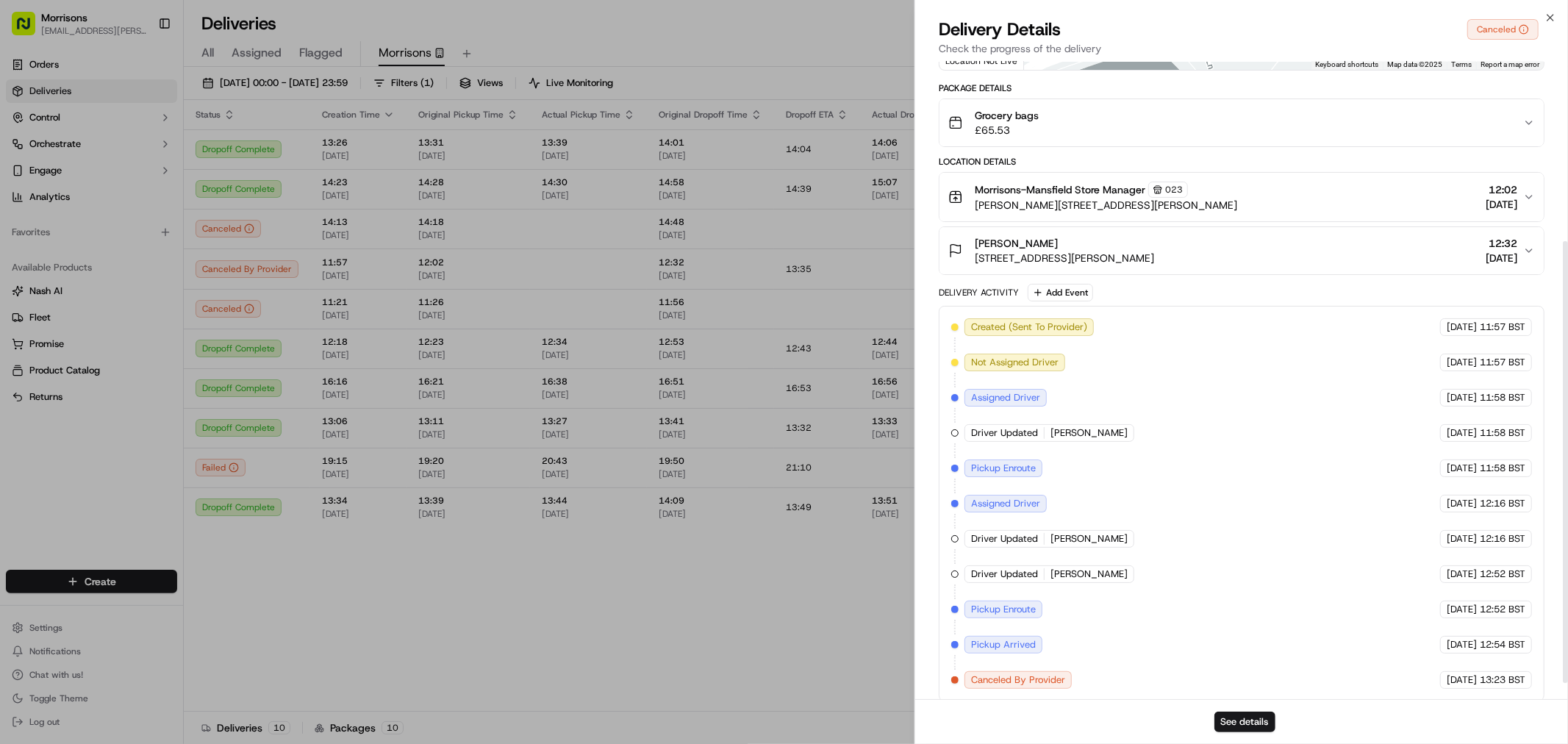
scroll to position [283, 0]
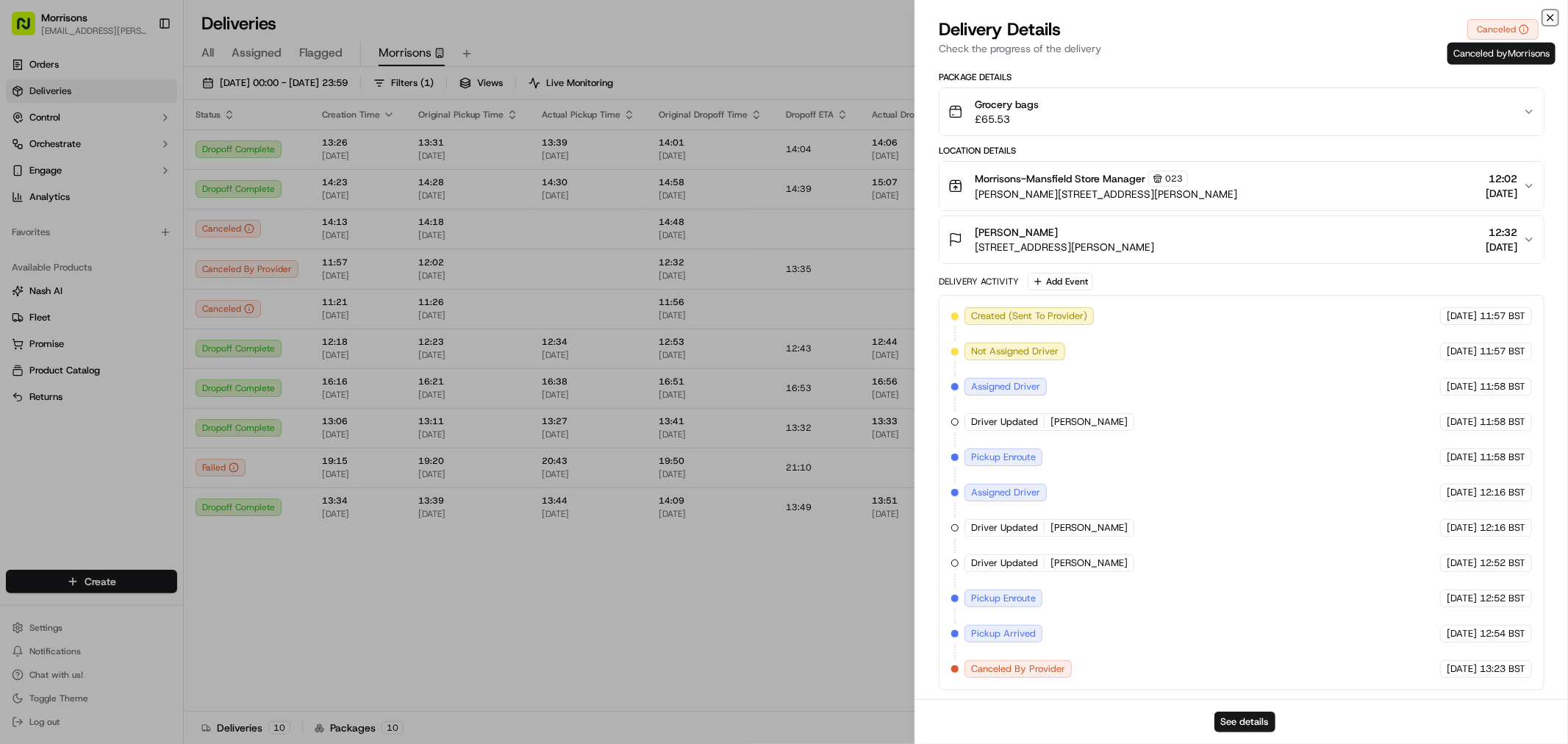
click at [1546, 17] on icon "button" at bounding box center [1551, 17] width 12 height 12
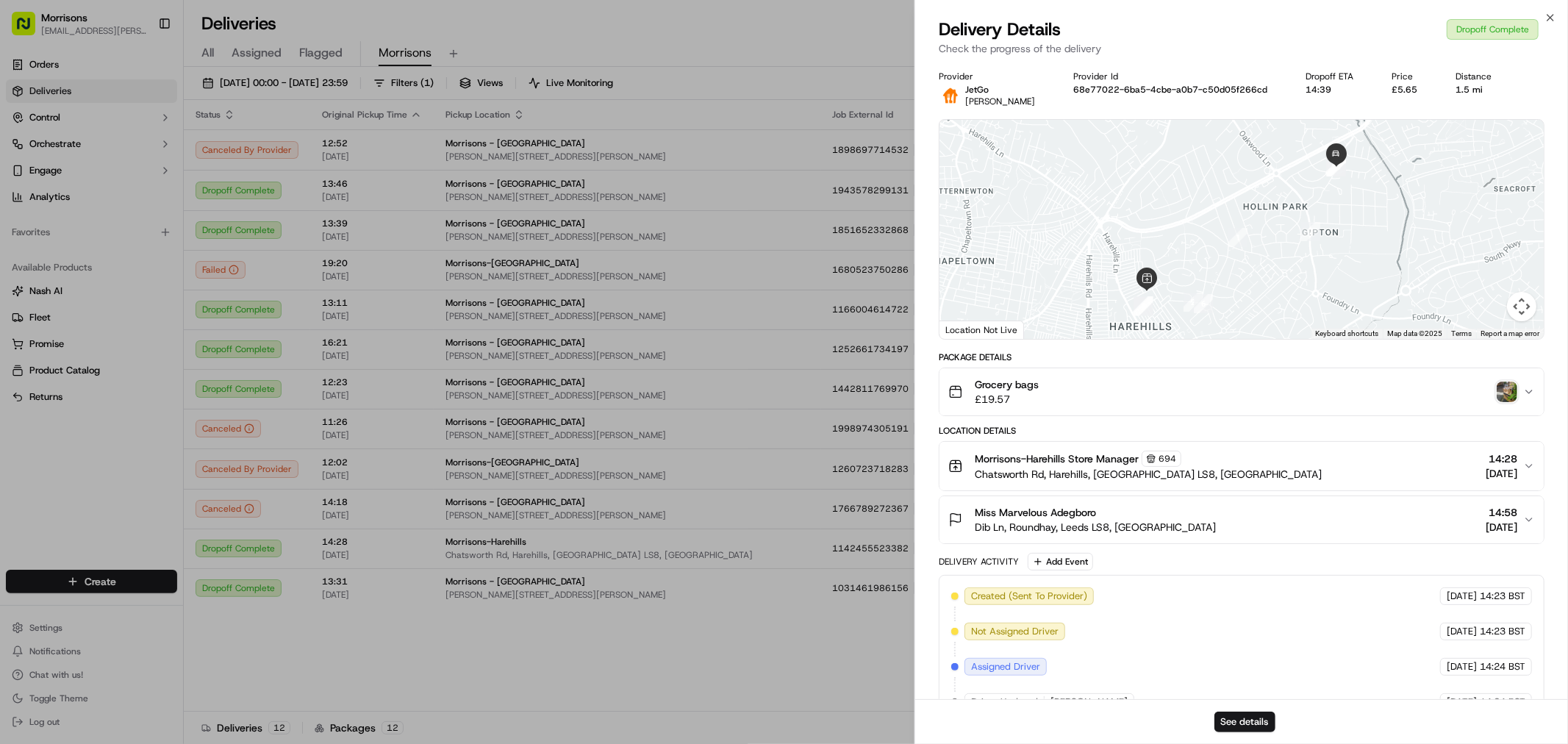
scroll to position [318, 0]
